Goal: Information Seeking & Learning: Learn about a topic

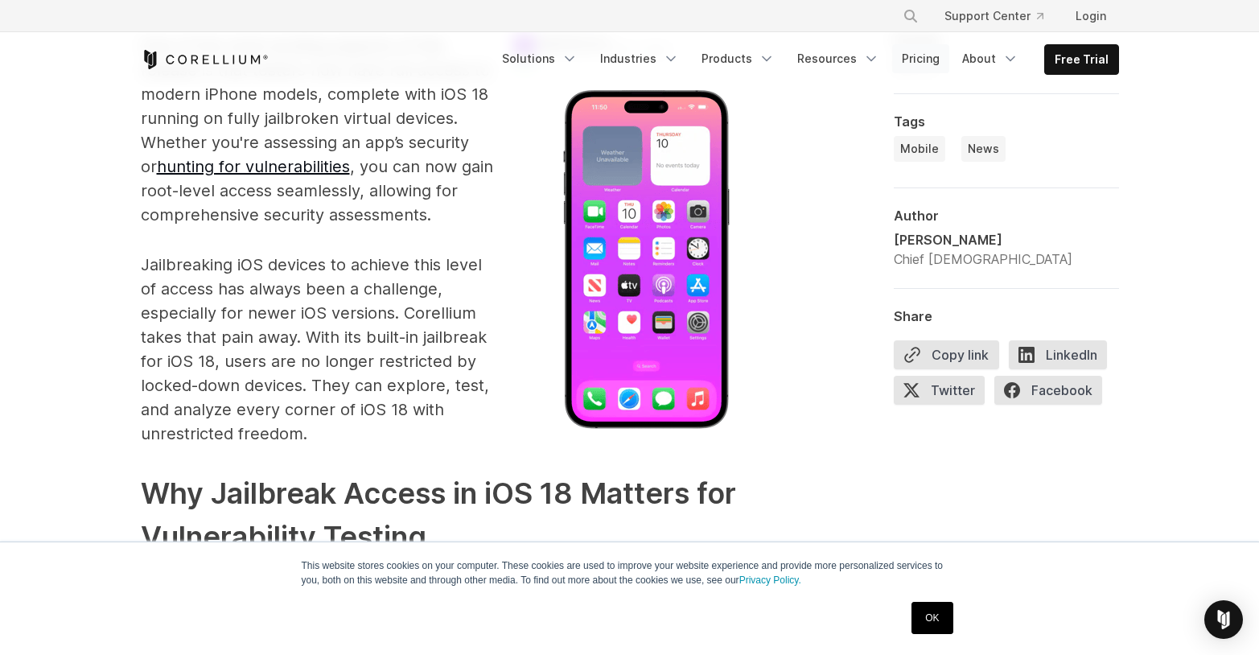
click at [919, 54] on link "Pricing" at bounding box center [920, 58] width 57 height 29
